Goal: Task Accomplishment & Management: Manage account settings

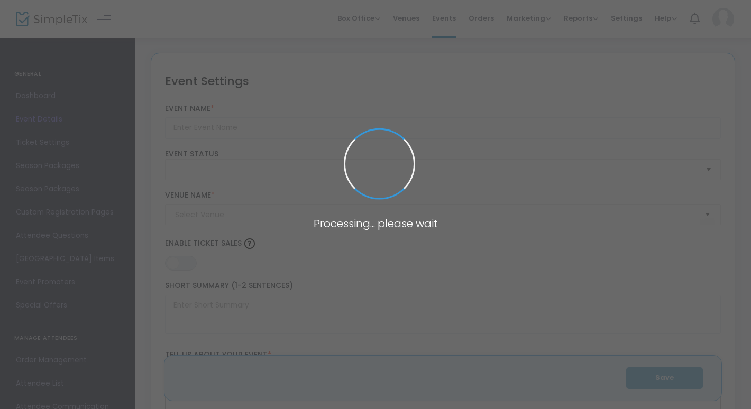
type input "Plant Night!"
type textarea "Stressed about finals?Come relax with us!"
type input "Buy Tickets"
type input "ETLC Solarium"
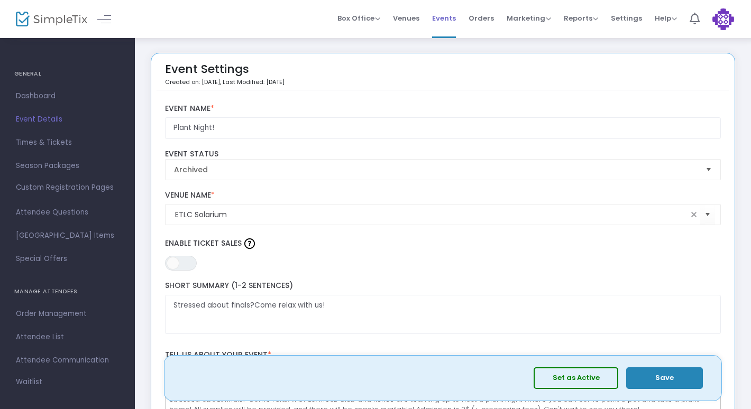
click at [462, 19] on li "Events" at bounding box center [444, 19] width 36 height 38
click at [451, 20] on span "Events" at bounding box center [444, 18] width 24 height 27
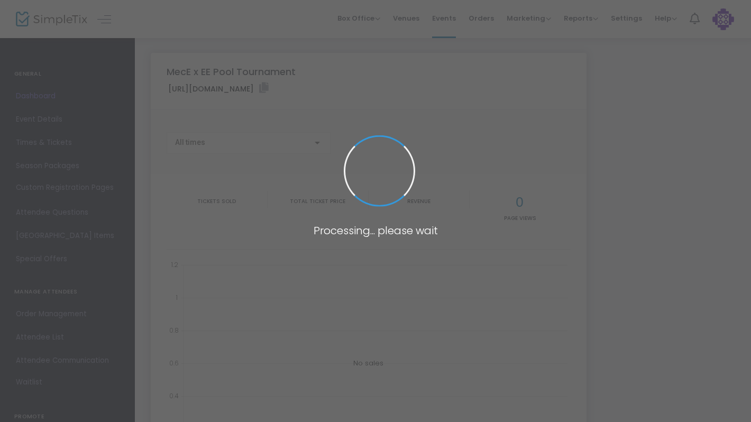
type input "[URL][DOMAIN_NAME]"
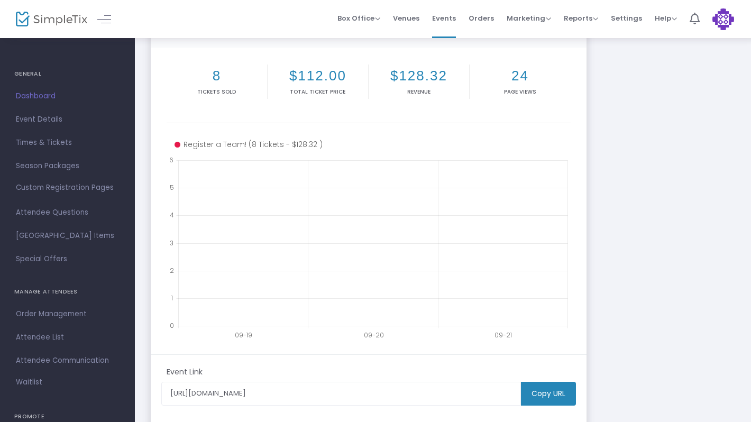
scroll to position [125, 0]
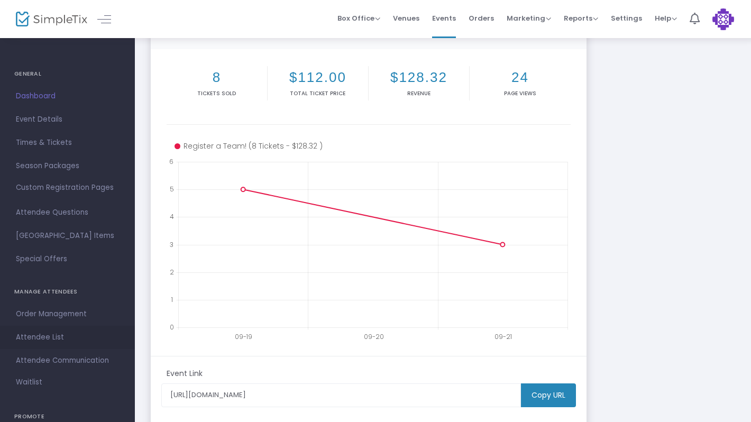
click at [43, 342] on span "Attendee List" at bounding box center [67, 338] width 103 height 14
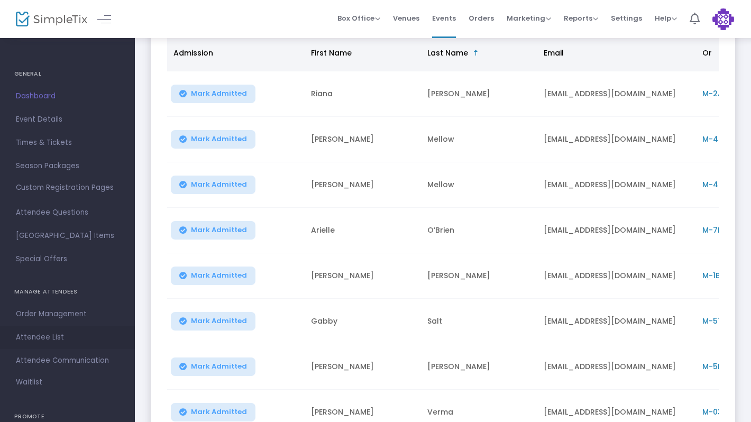
scroll to position [138, 0]
click at [608, 146] on td "[EMAIL_ADDRESS][DOMAIN_NAME]" at bounding box center [616, 138] width 159 height 45
click at [441, 135] on td "Mellow" at bounding box center [479, 138] width 116 height 45
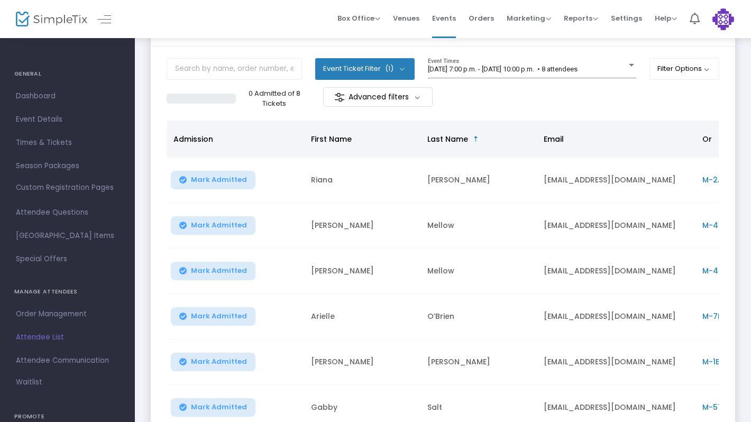
scroll to position [47, 0]
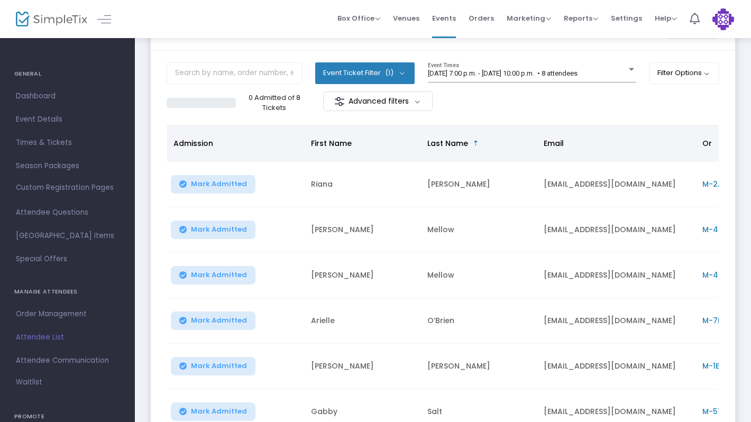
click at [324, 241] on td "[PERSON_NAME]" at bounding box center [363, 229] width 116 height 45
click at [683, 77] on button "Filter Options" at bounding box center [685, 72] width 70 height 21
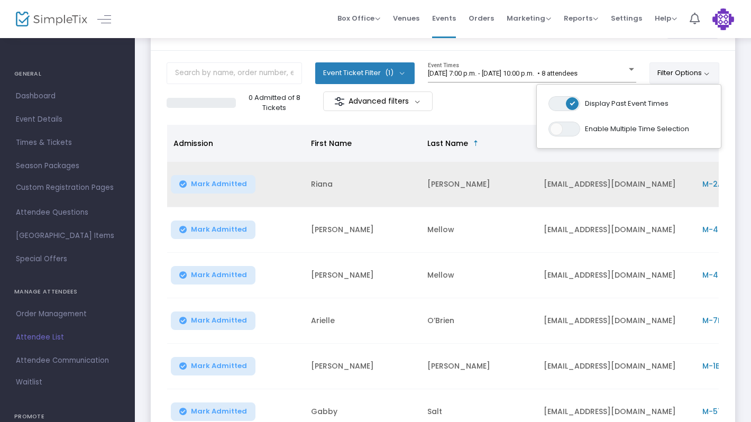
click at [578, 203] on td "[EMAIL_ADDRESS][DOMAIN_NAME]" at bounding box center [616, 184] width 159 height 45
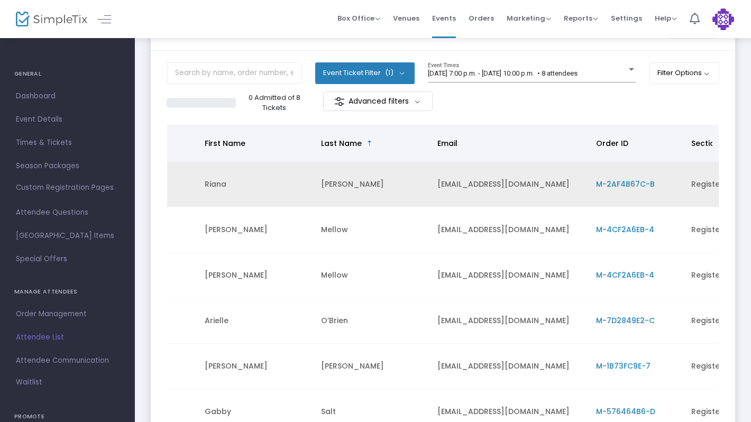
scroll to position [0, 107]
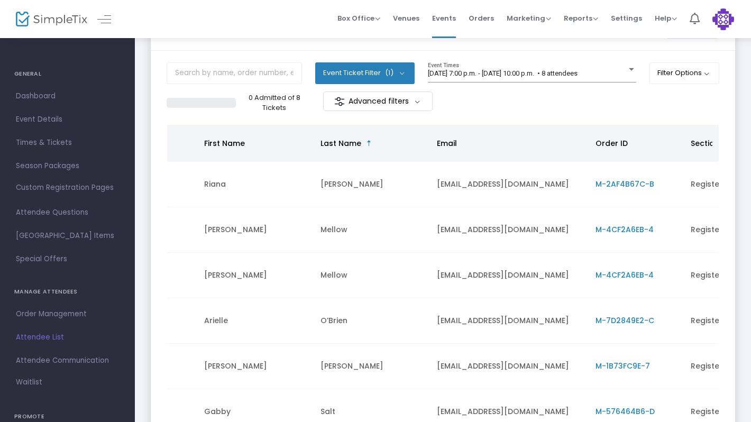
click at [633, 232] on span "M-4CF2A6EB-4" at bounding box center [625, 229] width 58 height 11
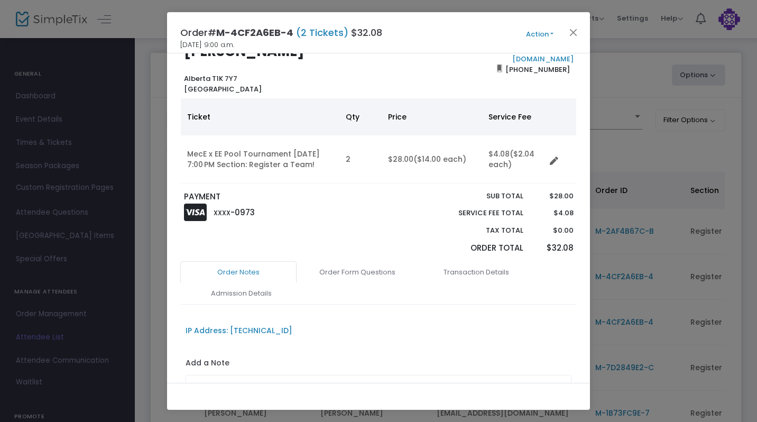
scroll to position [31, 0]
click at [369, 273] on link "Order Form Questions" at bounding box center [357, 271] width 116 height 22
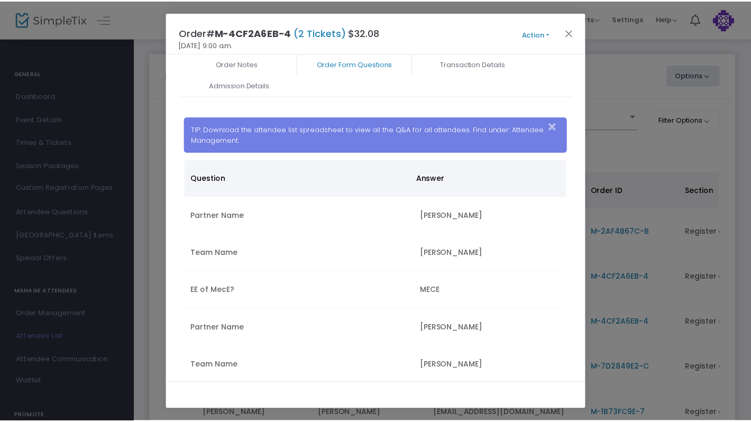
scroll to position [220, 0]
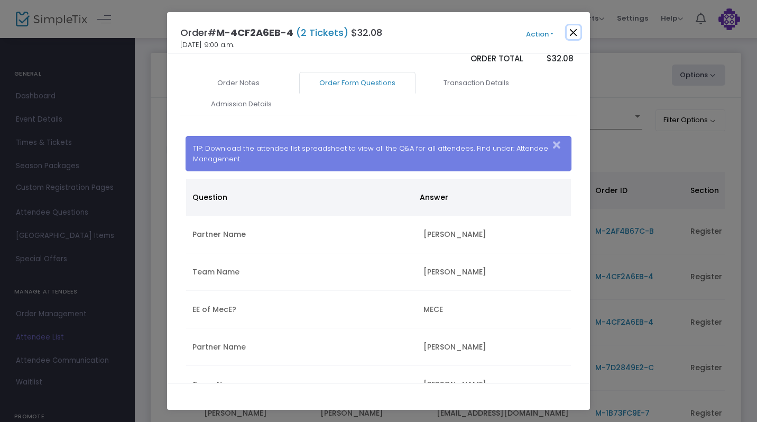
click at [573, 30] on button "Close" at bounding box center [574, 32] width 14 height 14
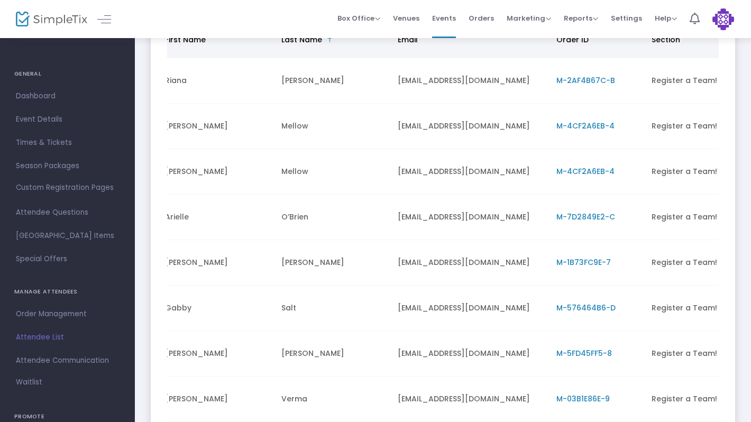
scroll to position [0, 0]
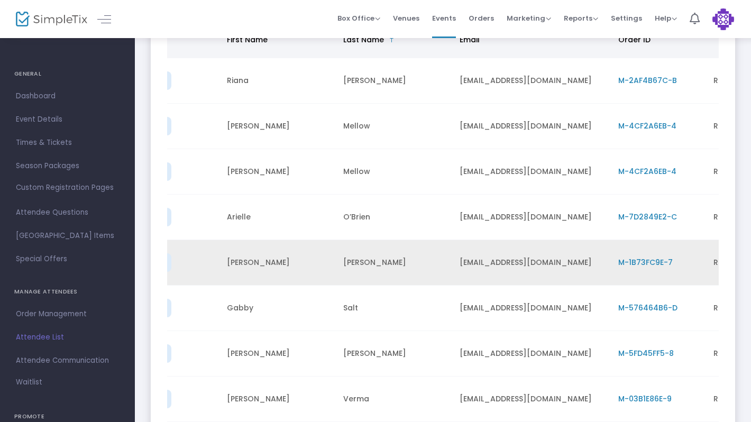
click at [643, 264] on span "M-1B73FC9E-7" at bounding box center [645, 262] width 54 height 11
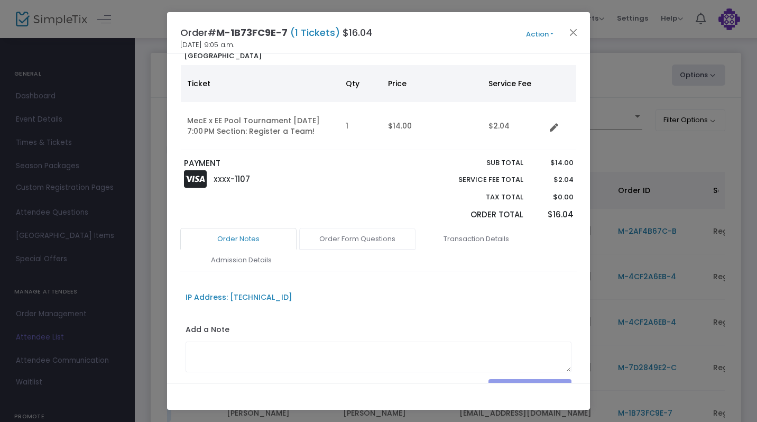
click at [375, 236] on link "Order Form Questions" at bounding box center [357, 239] width 116 height 22
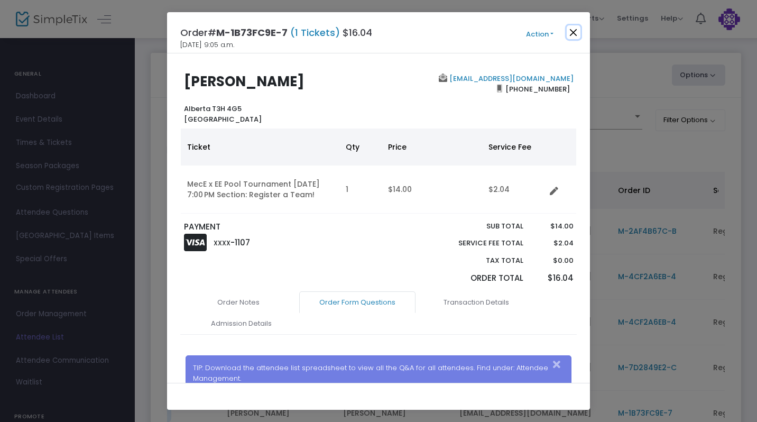
click at [572, 32] on button "Close" at bounding box center [574, 32] width 14 height 14
